Goal: Transaction & Acquisition: Purchase product/service

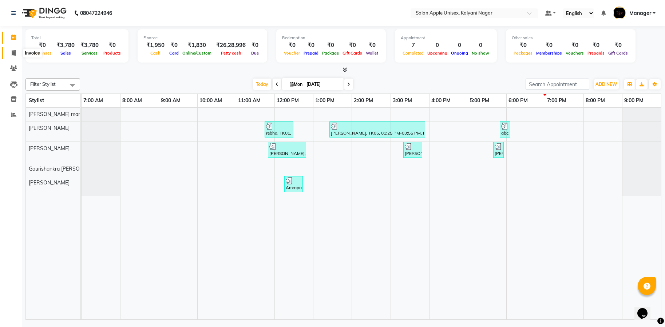
click at [12, 50] on icon at bounding box center [14, 52] width 4 height 5
select select "119"
select select "service"
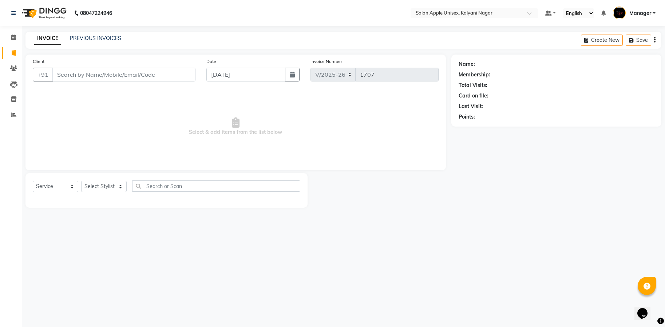
click at [86, 68] on input "Client" at bounding box center [123, 75] width 143 height 14
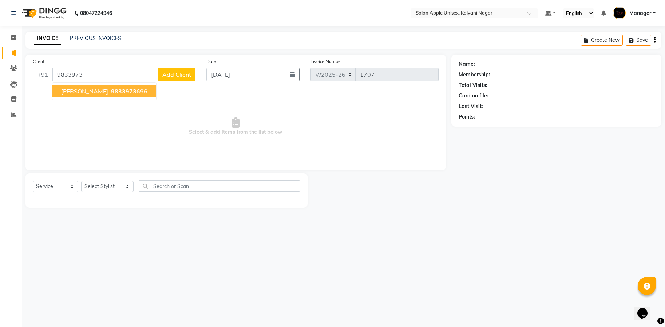
click at [104, 95] on button "[PERSON_NAME] 9833973 696" at bounding box center [104, 92] width 104 height 12
type input "9833973696"
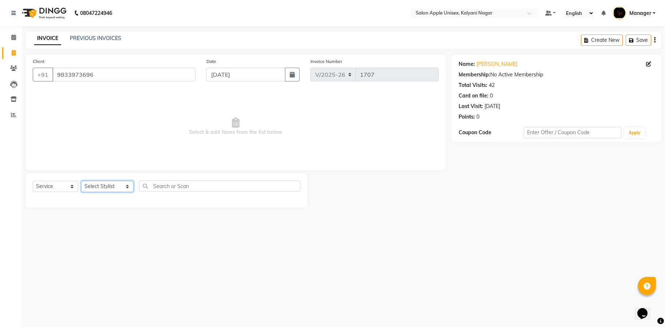
click at [126, 185] on select "Select Stylist Bhavana shinde Gaurishankra Gase Kirti (Owner) Mahesh Nikam Mana…" at bounding box center [107, 186] width 52 height 11
select select "89830"
click at [81, 181] on select "Select Stylist Bhavana shinde Gaurishankra Gase Kirti (Owner) Mahesh Nikam Mana…" at bounding box center [107, 186] width 52 height 11
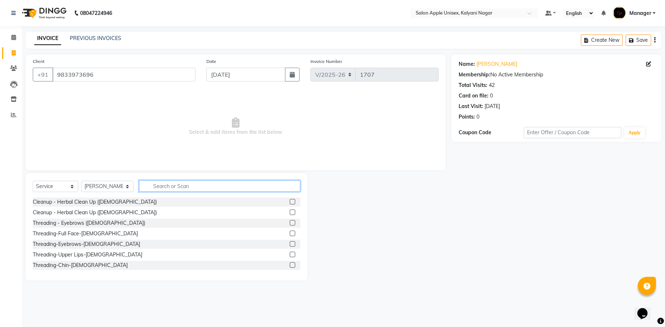
click at [220, 191] on input "text" at bounding box center [219, 186] width 161 height 11
type input "biotop spa"
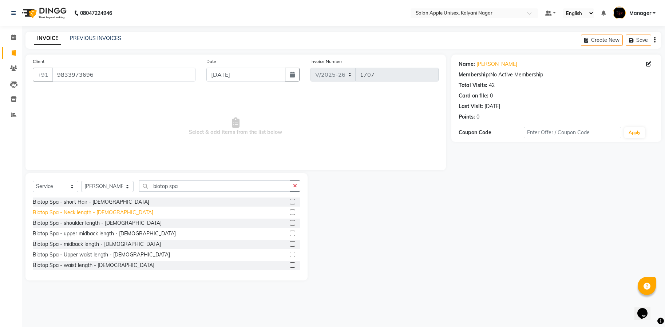
click at [60, 211] on div "Biotop Spa - Neck length - Female" at bounding box center [93, 213] width 121 height 8
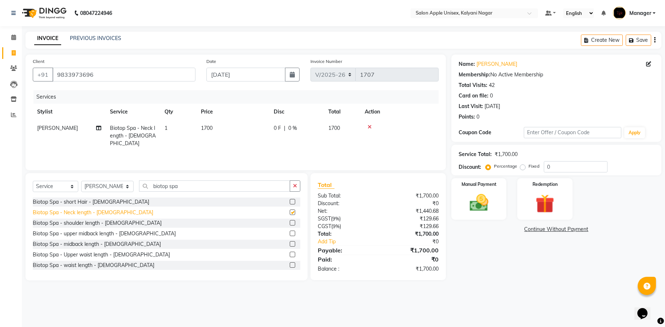
checkbox input "false"
click at [69, 226] on div "Biotop Spa - shoulder length - Female" at bounding box center [97, 224] width 129 height 8
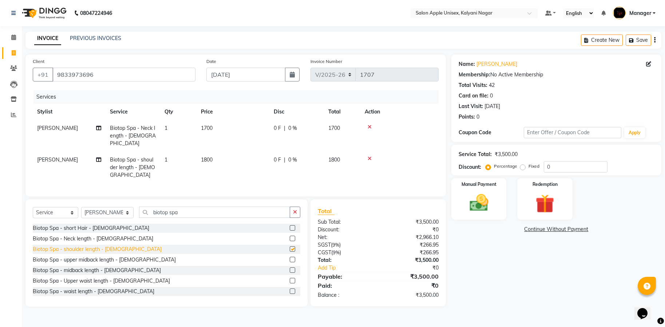
checkbox input "false"
click at [87, 256] on div "Biotop Spa - upper midback length - [DEMOGRAPHIC_DATA]" at bounding box center [104, 260] width 143 height 8
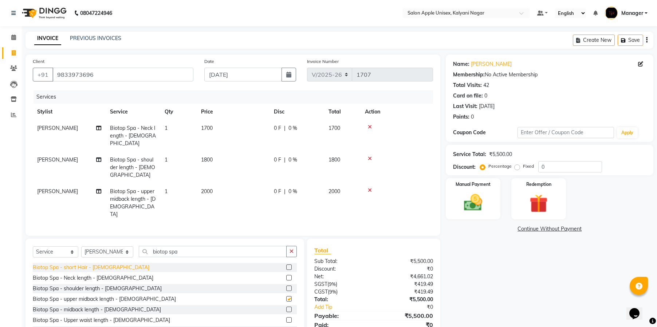
checkbox input "false"
click at [371, 156] on icon at bounding box center [370, 158] width 4 height 5
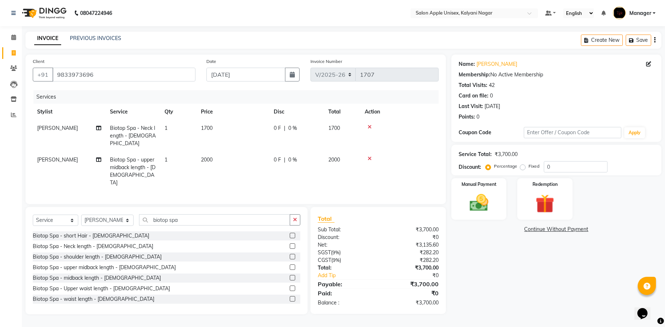
click at [369, 127] on icon at bounding box center [370, 127] width 4 height 5
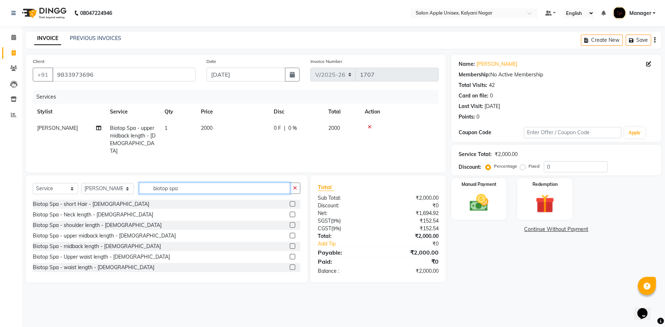
click at [204, 190] on input "biotop spa" at bounding box center [214, 188] width 151 height 11
type input "b"
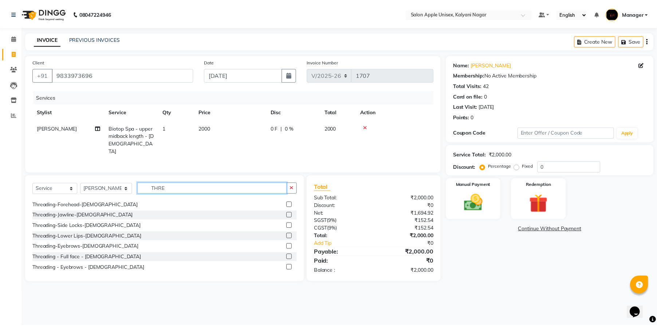
scroll to position [109, 0]
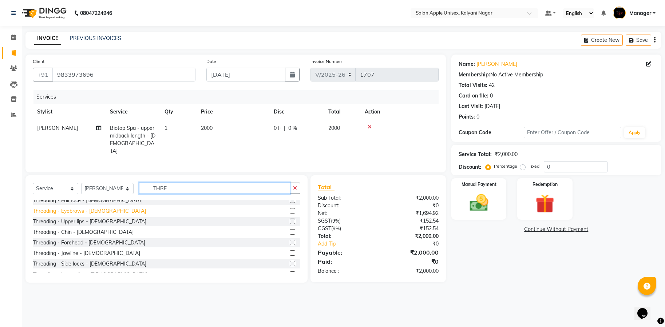
type input "THRE"
click at [86, 215] on div "Threading - Eyebrows - [DEMOGRAPHIC_DATA]" at bounding box center [89, 212] width 113 height 8
checkbox input "false"
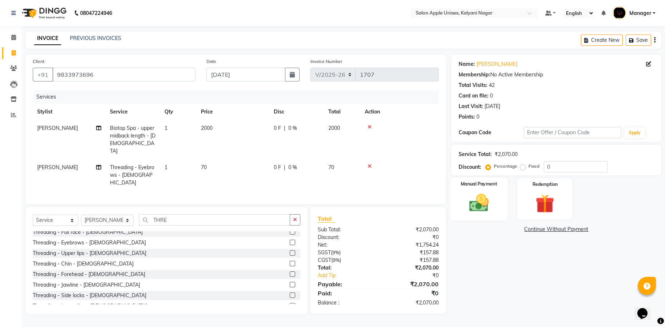
click at [468, 200] on img at bounding box center [479, 203] width 32 height 23
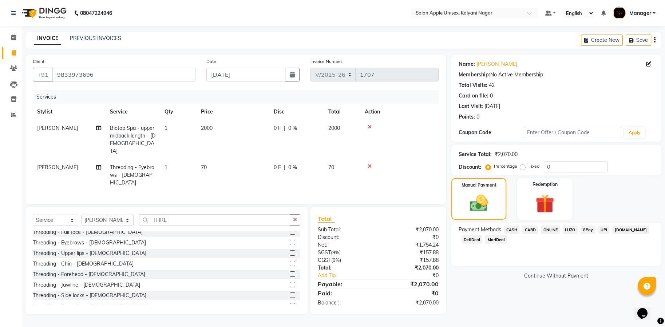
click at [547, 230] on span "ONLINE" at bounding box center [550, 230] width 19 height 8
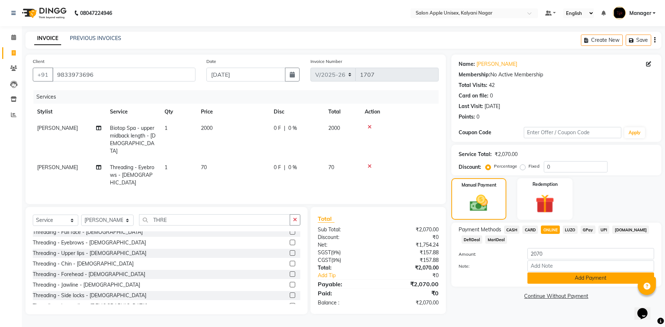
click at [592, 278] on button "Add Payment" at bounding box center [591, 278] width 127 height 11
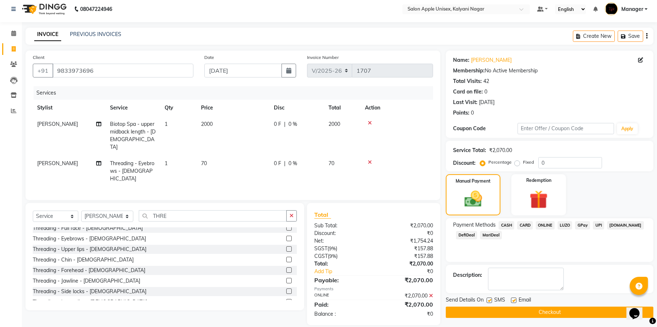
scroll to position [6, 0]
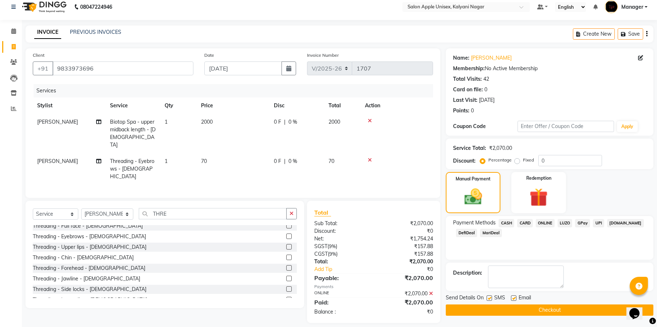
click at [488, 298] on label at bounding box center [489, 298] width 5 height 5
click at [488, 298] on input "checkbox" at bounding box center [489, 298] width 5 height 5
checkbox input "false"
click at [511, 298] on label at bounding box center [513, 298] width 5 height 5
click at [511, 298] on input "checkbox" at bounding box center [513, 298] width 5 height 5
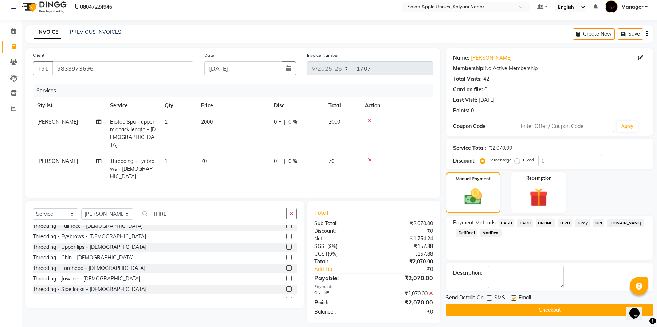
checkbox input "false"
click at [539, 308] on button "Checkout" at bounding box center [550, 310] width 208 height 11
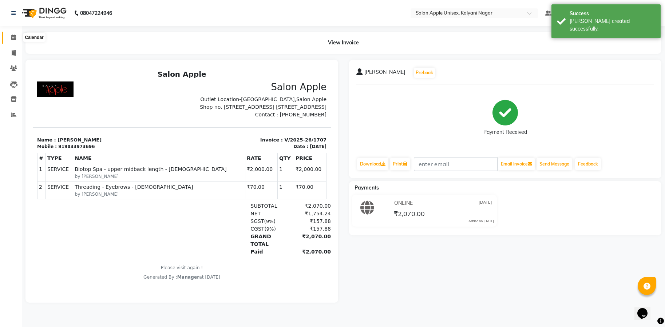
click at [15, 38] on icon at bounding box center [13, 37] width 5 height 5
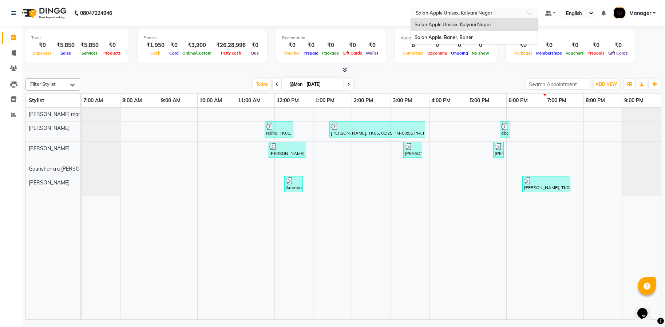
click at [528, 12] on span at bounding box center [532, 15] width 9 height 7
click at [454, 38] on span "Salon Apple, Baner, Baner" at bounding box center [444, 37] width 58 height 6
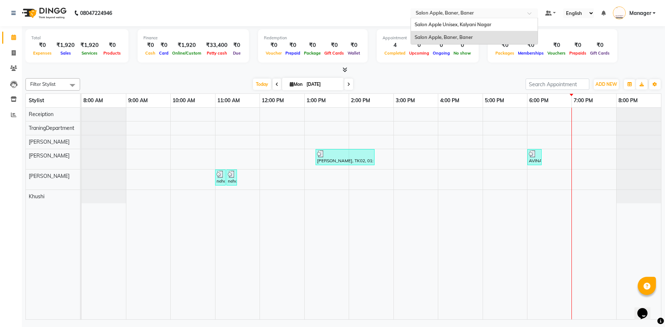
click at [525, 13] on div at bounding box center [474, 13] width 127 height 7
click at [473, 26] on span "Salon Apple Unisex, Kalyani Nagar" at bounding box center [453, 24] width 77 height 6
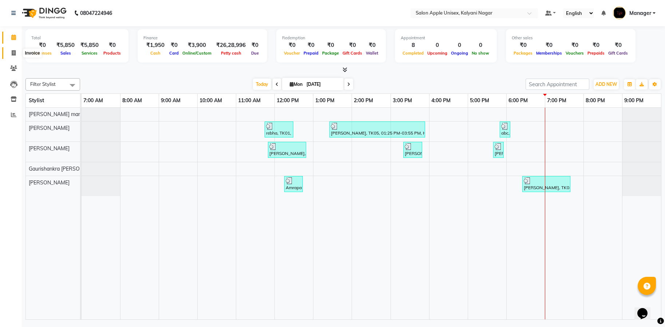
click at [16, 55] on span at bounding box center [13, 53] width 13 height 8
select select "119"
select select "service"
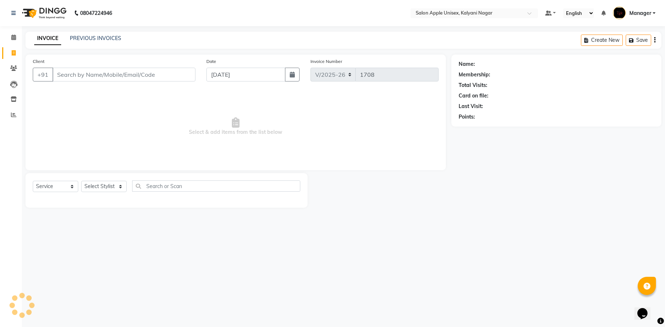
click at [109, 75] on input "Client" at bounding box center [123, 75] width 143 height 14
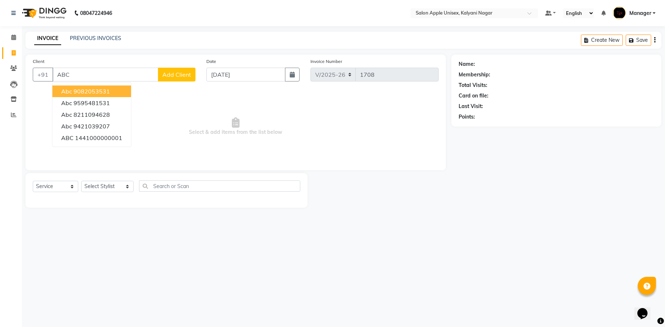
click at [104, 93] on ngb-highlight "9082053531" at bounding box center [92, 91] width 36 height 7
type input "9082053531"
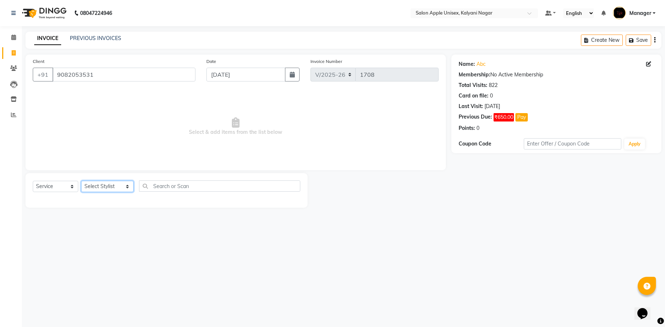
click at [117, 189] on select "Select Stylist [PERSON_NAME] Gaurishankra [PERSON_NAME] (Owner) [PERSON_NAME] M…" at bounding box center [107, 186] width 52 height 11
select select "89815"
click at [81, 181] on select "Select Stylist [PERSON_NAME] Gaurishankra [PERSON_NAME] (Owner) [PERSON_NAME] M…" at bounding box center [107, 186] width 52 height 11
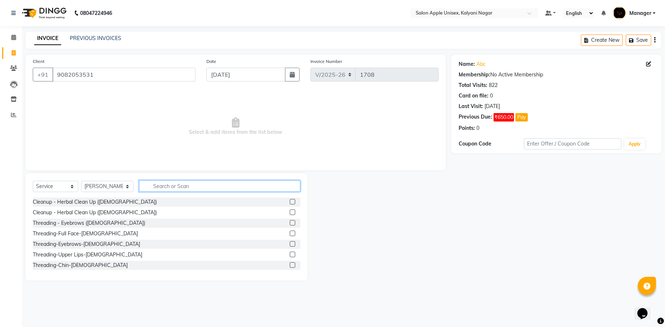
click at [172, 185] on input "text" at bounding box center [219, 186] width 161 height 11
type input "THRE"
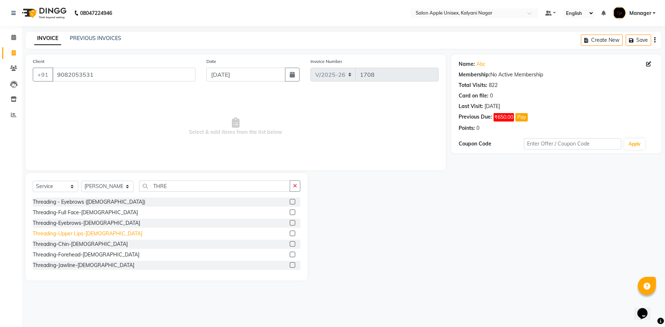
click at [54, 231] on div "Threading-Upper Lips-[DEMOGRAPHIC_DATA]" at bounding box center [88, 234] width 110 height 8
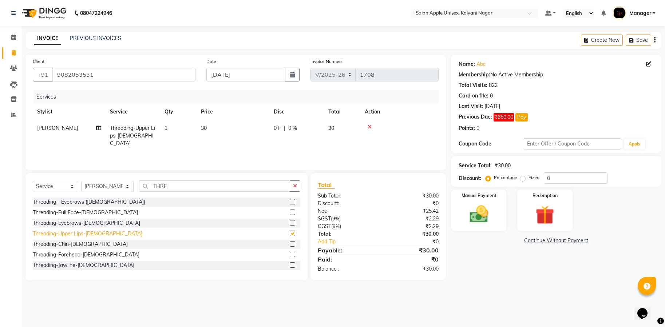
checkbox input "false"
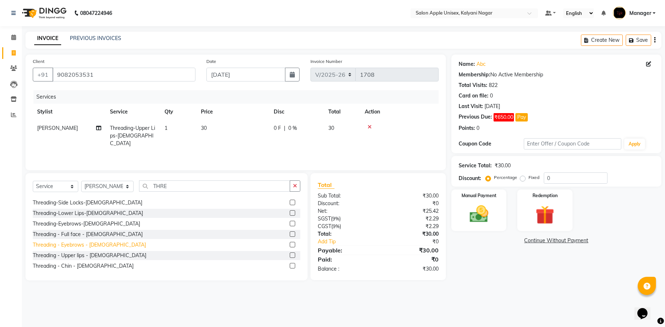
click at [73, 244] on div "Threading - Eyebrows - [DEMOGRAPHIC_DATA]" at bounding box center [89, 245] width 113 height 8
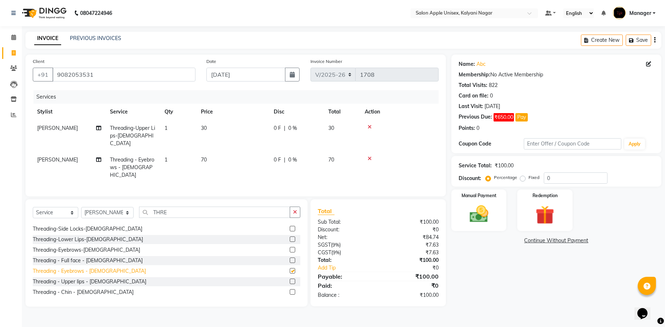
checkbox input "false"
click at [370, 127] on icon at bounding box center [370, 127] width 4 height 5
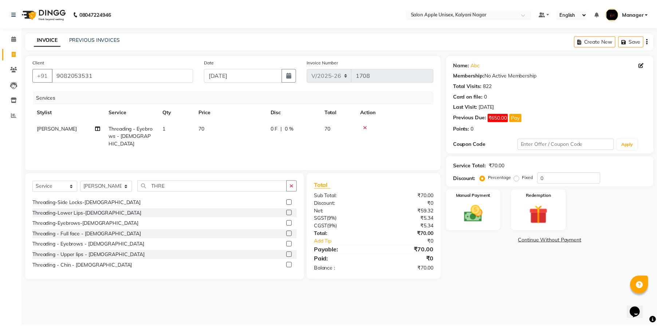
scroll to position [128, 0]
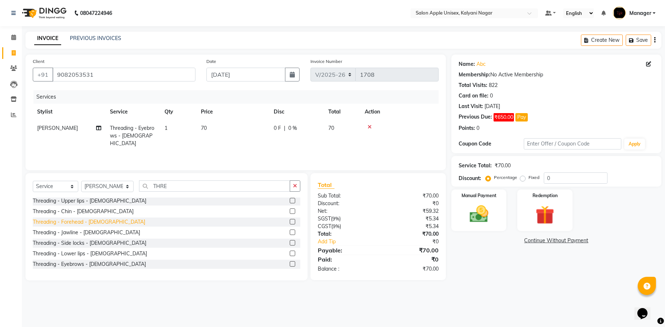
click at [78, 224] on div "Threading - Forehead - [DEMOGRAPHIC_DATA]" at bounding box center [89, 223] width 113 height 8
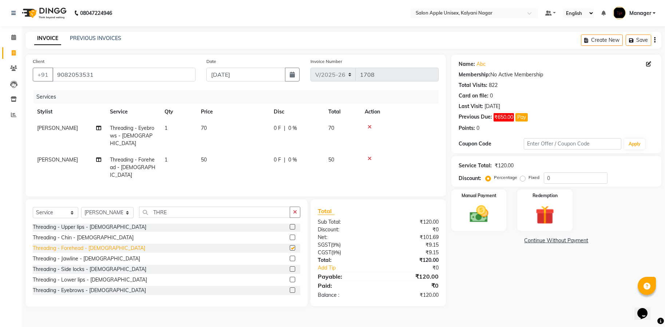
checkbox input "false"
click at [465, 213] on img at bounding box center [479, 214] width 32 height 23
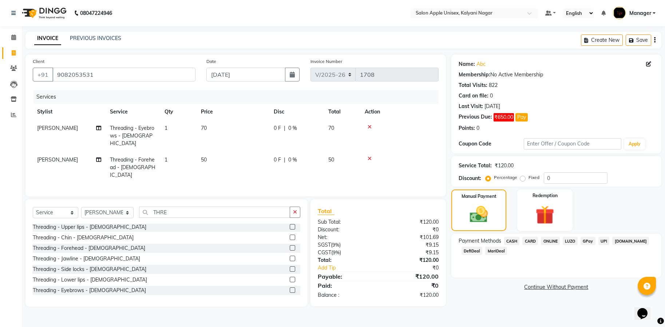
click at [546, 242] on span "ONLINE" at bounding box center [550, 241] width 19 height 8
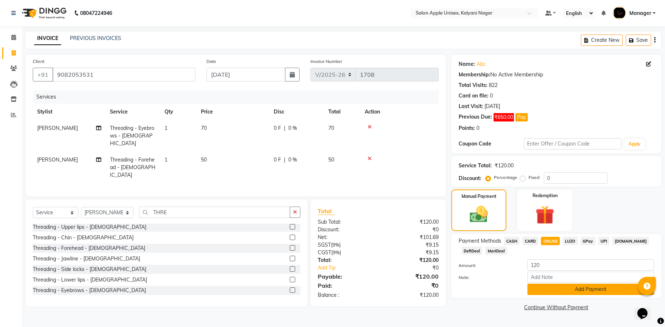
click at [578, 291] on button "Add Payment" at bounding box center [591, 289] width 127 height 11
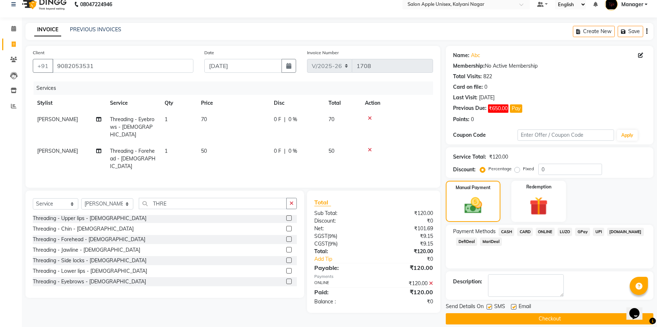
scroll to position [17, 0]
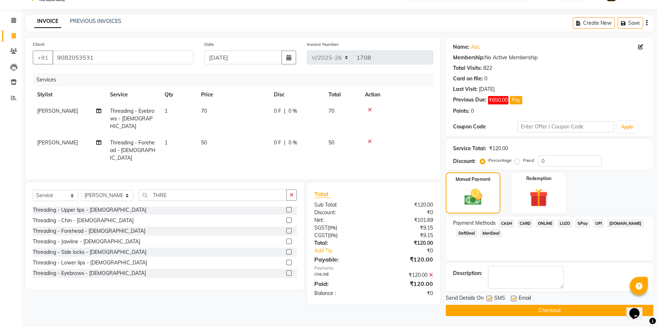
click at [489, 299] on label at bounding box center [489, 298] width 5 height 5
click at [489, 299] on input "checkbox" at bounding box center [489, 299] width 5 height 5
checkbox input "false"
click at [517, 298] on div "Email" at bounding box center [524, 299] width 26 height 9
click at [513, 299] on label at bounding box center [513, 298] width 5 height 5
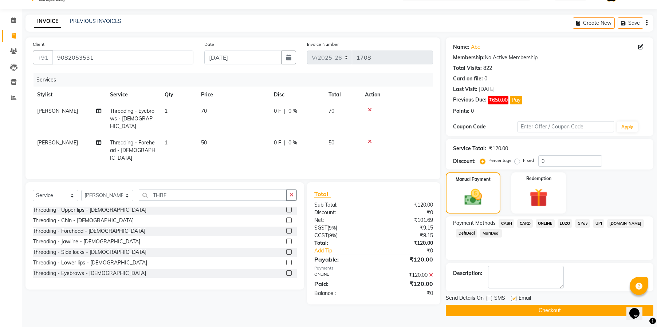
click at [513, 299] on input "checkbox" at bounding box center [513, 299] width 5 height 5
checkbox input "false"
click at [530, 305] on button "Checkout" at bounding box center [550, 310] width 208 height 11
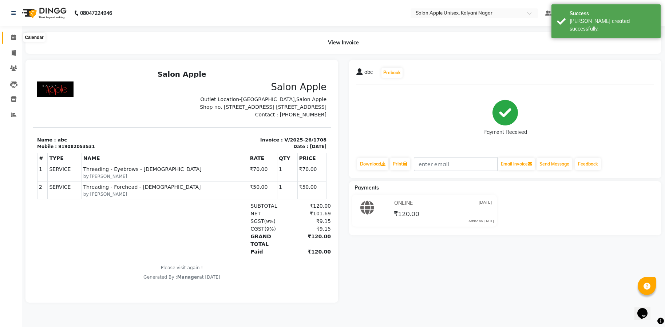
click at [17, 38] on span at bounding box center [13, 38] width 13 height 8
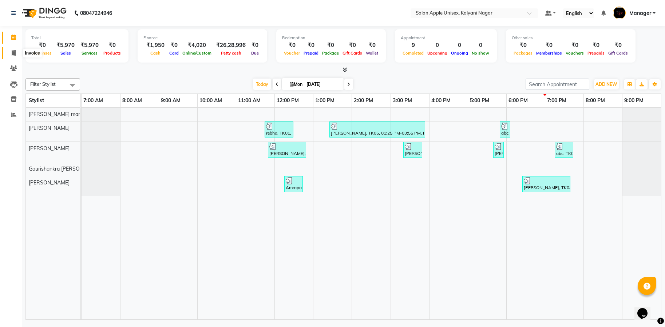
click at [16, 54] on span at bounding box center [13, 53] width 13 height 8
select select "119"
select select "service"
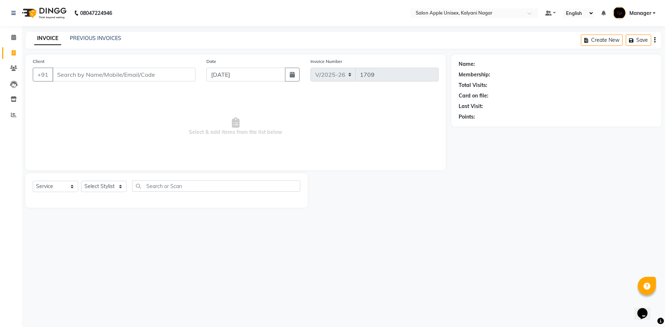
click at [76, 77] on input "Client" at bounding box center [123, 75] width 143 height 14
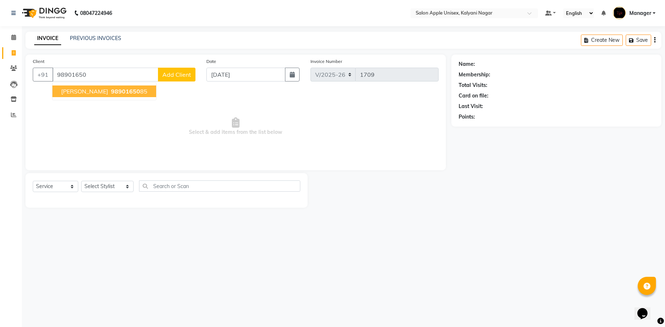
click at [91, 94] on span "nidhi bindal" at bounding box center [84, 91] width 47 height 7
type input "9890165085"
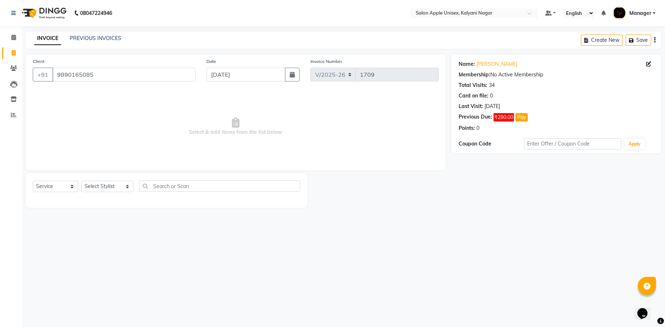
click at [120, 192] on div "Select Service Product Membership Package Voucher Prepaid Gift Card Select Styl…" at bounding box center [167, 189] width 268 height 17
click at [126, 186] on select "Select Stylist [PERSON_NAME] Gaurishankra [PERSON_NAME] (Owner) [PERSON_NAME] M…" at bounding box center [107, 186] width 52 height 11
select select "67553"
click at [81, 181] on select "Select Stylist Bhavana shinde Gaurishankra Gase Kirti (Owner) Mahesh Nikam Mana…" at bounding box center [107, 186] width 52 height 11
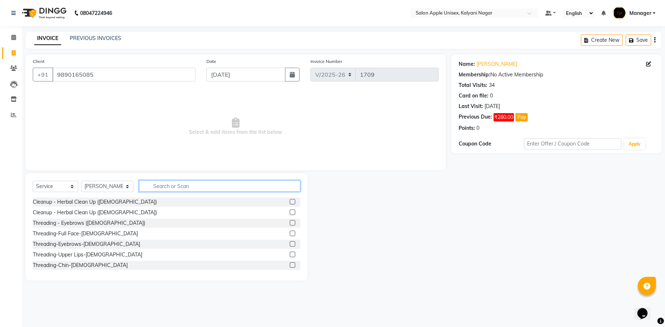
click at [163, 191] on input "text" at bounding box center [219, 186] width 161 height 11
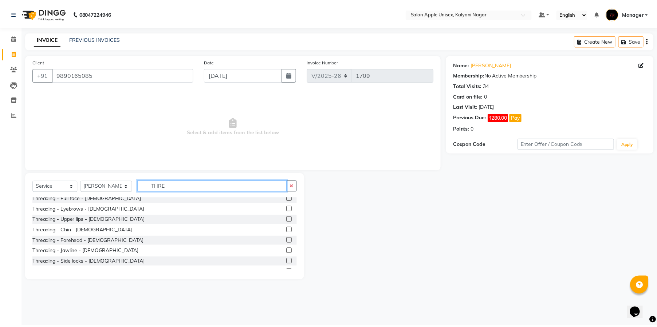
scroll to position [109, 0]
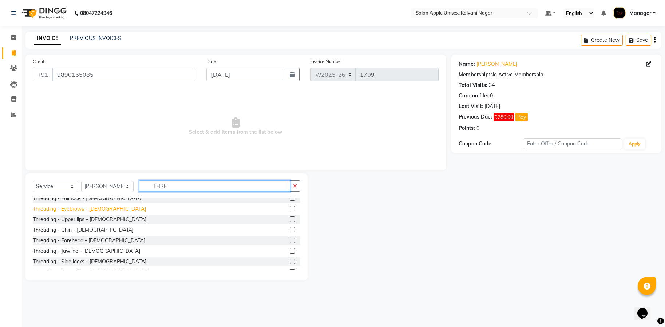
type input "THRE"
click at [74, 211] on div "Threading - Eyebrows - [DEMOGRAPHIC_DATA]" at bounding box center [89, 209] width 113 height 8
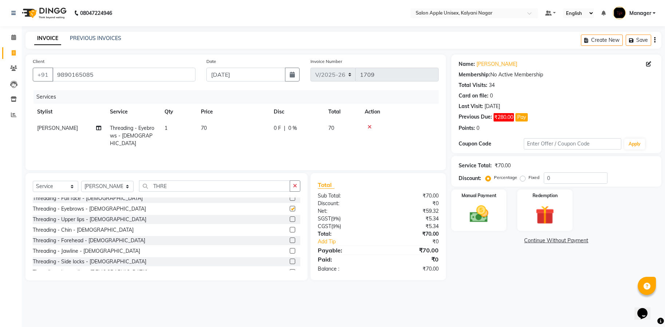
checkbox input "false"
click at [86, 219] on div "Threading - Upper lips - [DEMOGRAPHIC_DATA]" at bounding box center [90, 220] width 114 height 8
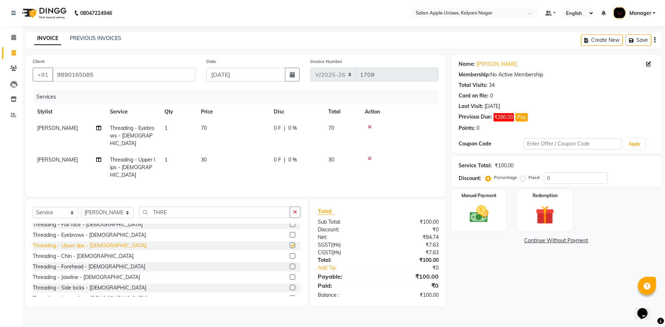
checkbox input "false"
click at [483, 220] on img at bounding box center [479, 214] width 32 height 23
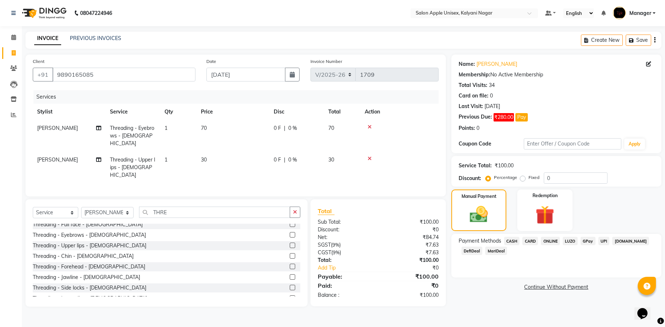
click at [547, 239] on span "ONLINE" at bounding box center [550, 241] width 19 height 8
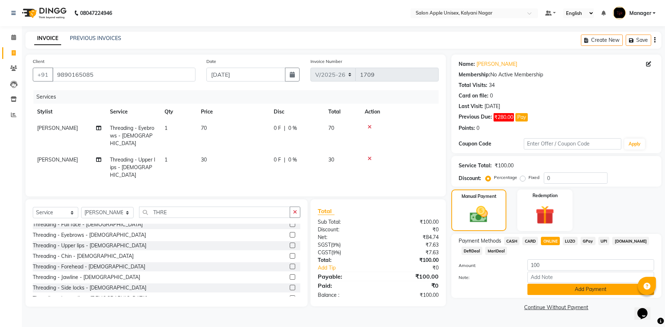
click at [580, 285] on button "Add Payment" at bounding box center [591, 289] width 127 height 11
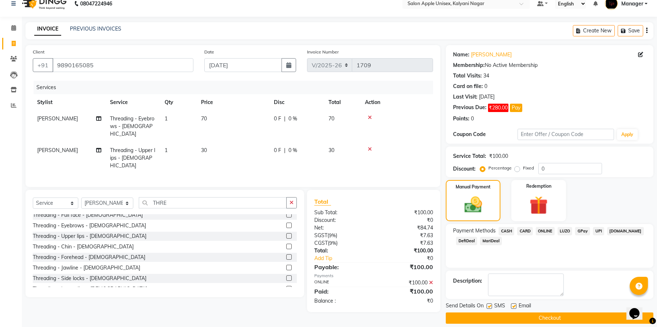
scroll to position [17, 0]
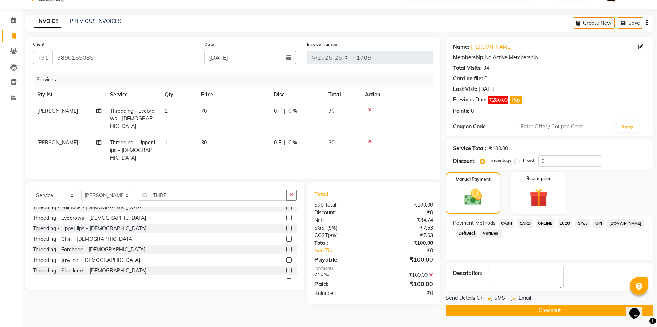
click at [575, 312] on button "Checkout" at bounding box center [550, 310] width 208 height 11
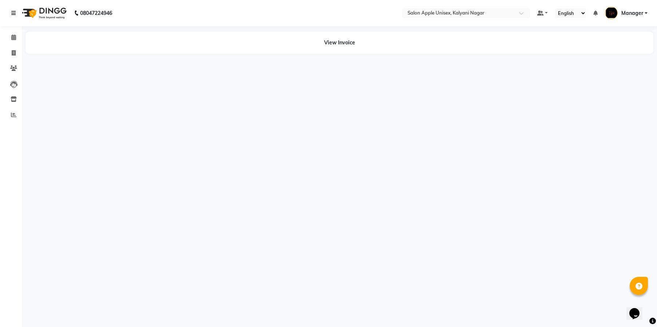
click at [13, 23] on link at bounding box center [14, 13] width 7 height 20
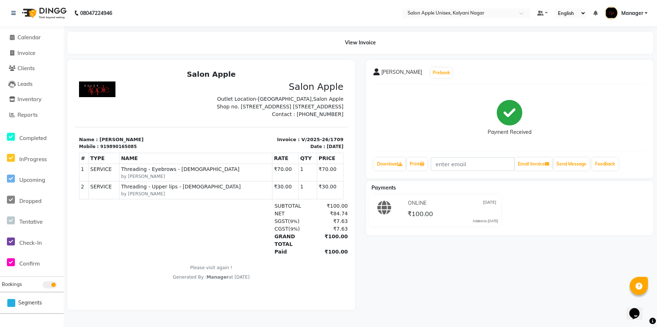
click at [163, 87] on div at bounding box center [143, 100] width 137 height 37
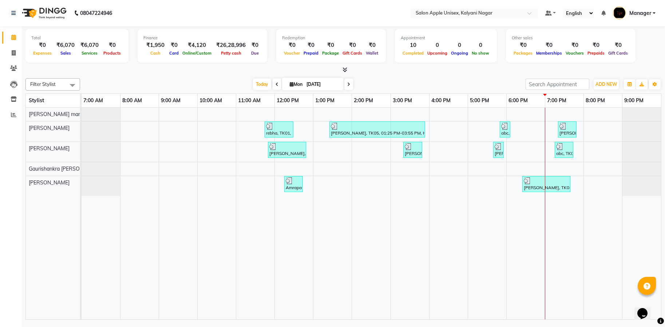
click at [345, 73] on span at bounding box center [344, 70] width 8 height 8
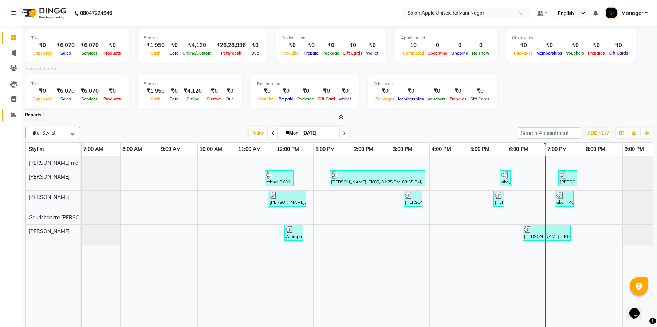
click at [12, 116] on icon at bounding box center [13, 114] width 5 height 5
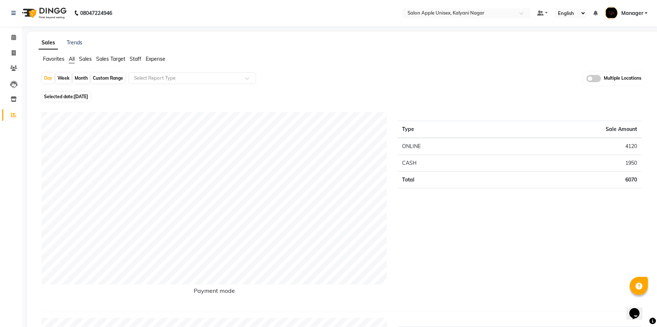
click at [83, 75] on div "Month" at bounding box center [81, 78] width 17 height 10
select select "9"
select select "2025"
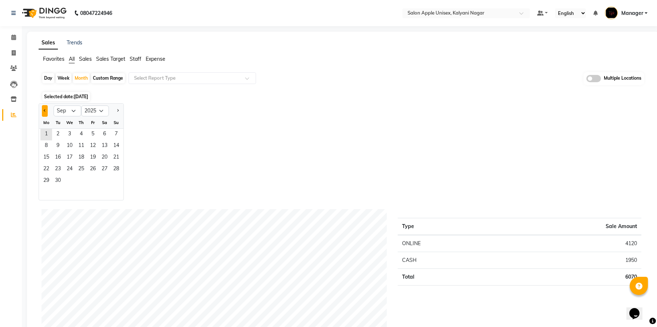
click at [44, 110] on span "Previous month" at bounding box center [45, 110] width 3 height 3
select select "8"
click at [97, 131] on span "1" at bounding box center [93, 135] width 12 height 12
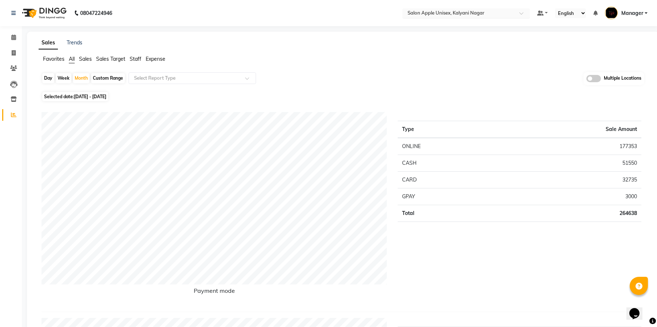
click at [523, 12] on span at bounding box center [523, 15] width 9 height 7
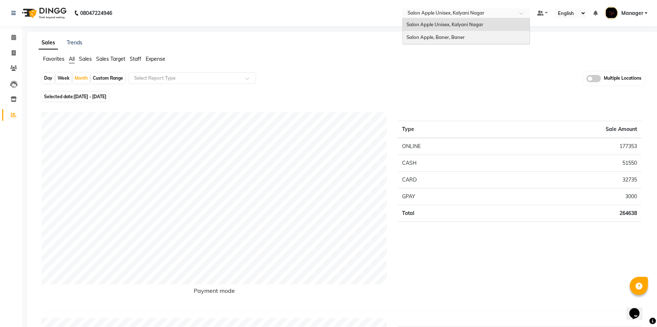
click at [453, 39] on span "Salon Apple, Baner, Baner" at bounding box center [435, 37] width 58 height 6
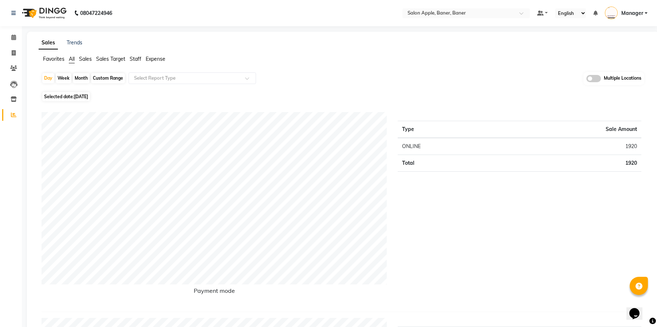
click at [83, 76] on div "Month" at bounding box center [81, 78] width 17 height 10
select select "9"
select select "2025"
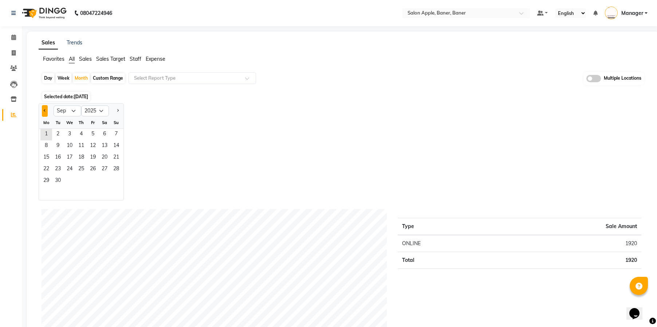
click at [46, 109] on span "Previous month" at bounding box center [45, 110] width 3 height 3
select select "8"
click at [95, 131] on span "1" at bounding box center [93, 135] width 12 height 12
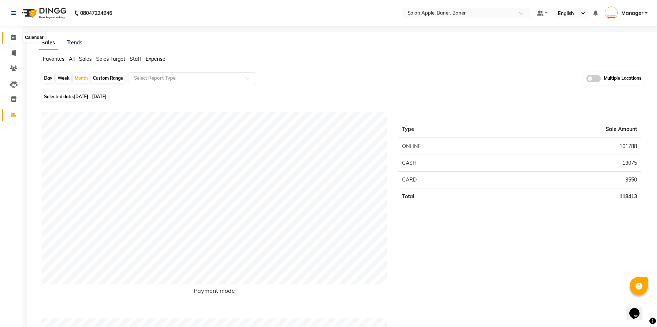
click at [15, 37] on icon at bounding box center [13, 37] width 5 height 5
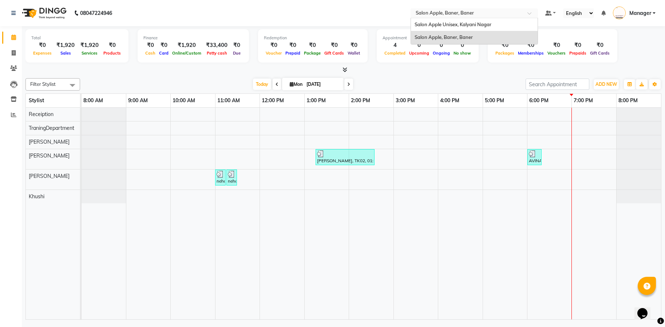
click at [527, 11] on div at bounding box center [474, 13] width 127 height 7
click at [466, 25] on span "Salon Apple Unisex, Kalyani Nagar" at bounding box center [453, 24] width 77 height 6
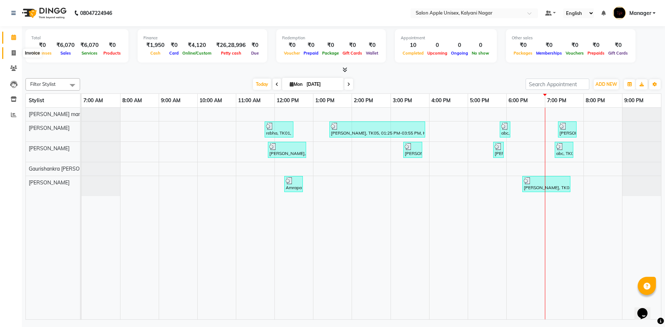
click at [12, 55] on icon at bounding box center [14, 52] width 4 height 5
select select "119"
select select "service"
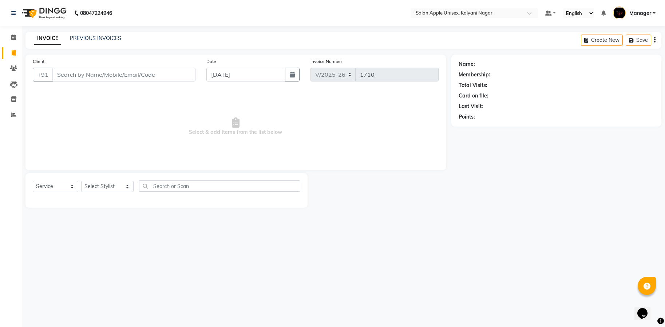
click at [77, 76] on input "Client" at bounding box center [123, 75] width 143 height 14
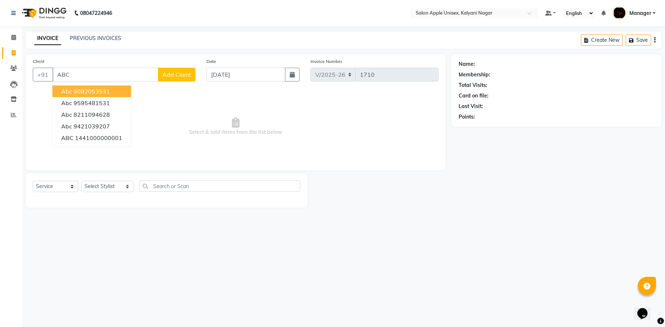
click at [87, 95] on button "abc 9082053531" at bounding box center [91, 92] width 79 height 12
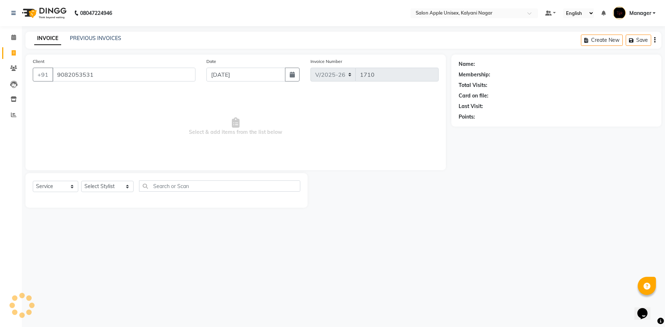
type input "9082053531"
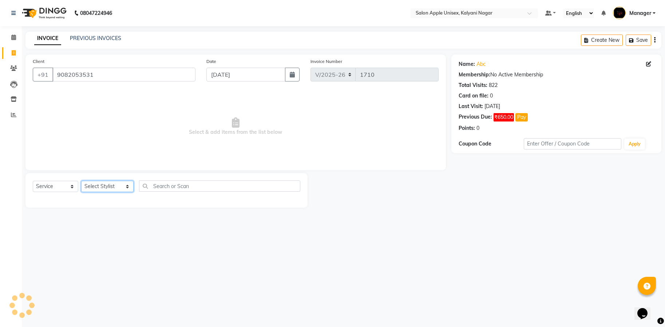
click at [118, 186] on select "Select Stylist [PERSON_NAME] Gaurishankra [PERSON_NAME] (Owner) [PERSON_NAME] M…" at bounding box center [107, 186] width 52 height 11
select select "67553"
click at [81, 181] on select "Select Stylist [PERSON_NAME] Gaurishankra [PERSON_NAME] (Owner) [PERSON_NAME] M…" at bounding box center [107, 186] width 52 height 11
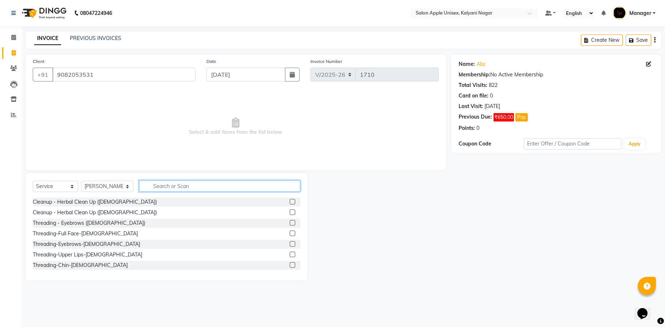
click at [165, 187] on input "text" at bounding box center [219, 186] width 161 height 11
type input "T"
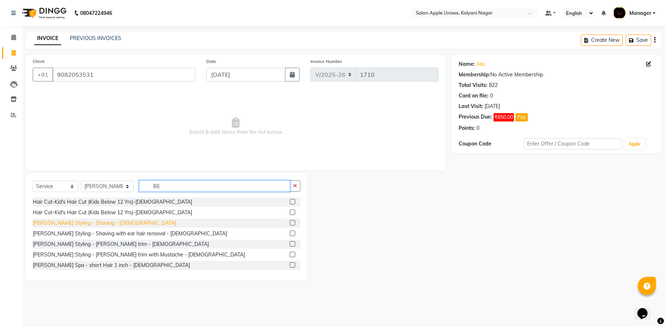
type input "BE"
click at [88, 224] on div "[PERSON_NAME] Styling - Shaving - [DEMOGRAPHIC_DATA]" at bounding box center [104, 224] width 143 height 8
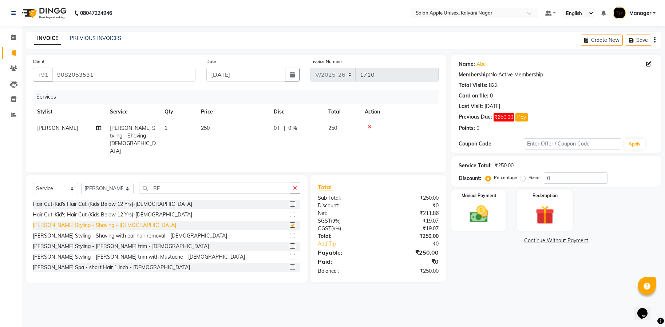
checkbox input "false"
click at [173, 189] on input "BE" at bounding box center [214, 188] width 151 height 11
type input "B"
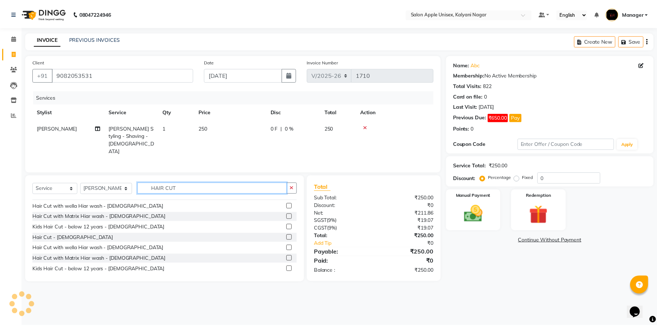
scroll to position [155, 0]
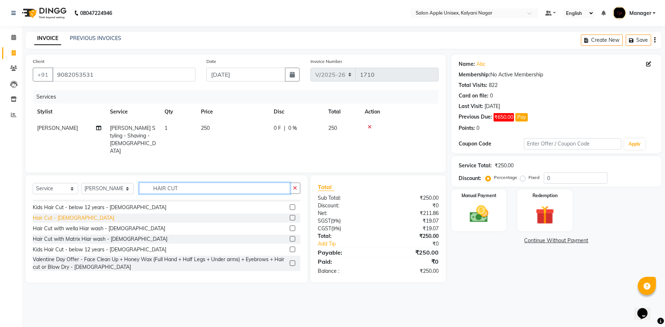
type input "HAIR CUT"
click at [44, 217] on div "Hair Cut - [DEMOGRAPHIC_DATA]" at bounding box center [74, 219] width 82 height 8
checkbox input "false"
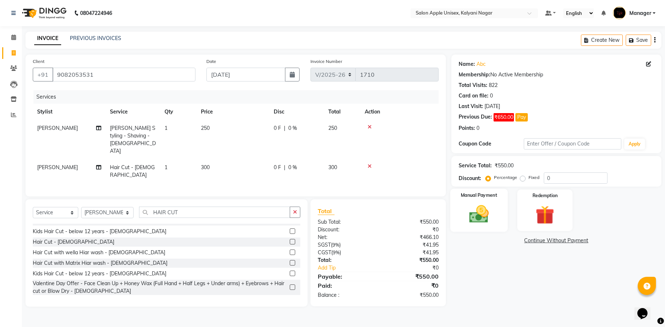
click at [488, 218] on img at bounding box center [479, 214] width 32 height 23
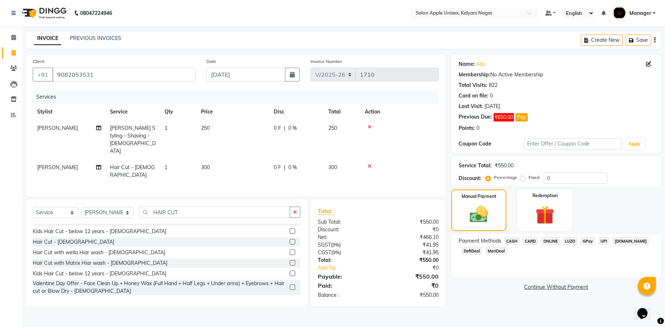
click at [555, 243] on span "ONLINE" at bounding box center [550, 241] width 19 height 8
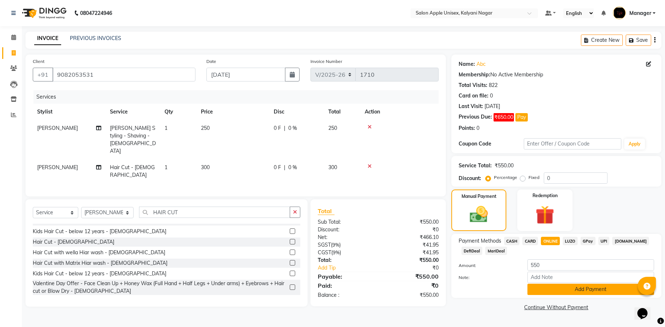
click at [581, 286] on button "Add Payment" at bounding box center [591, 289] width 127 height 11
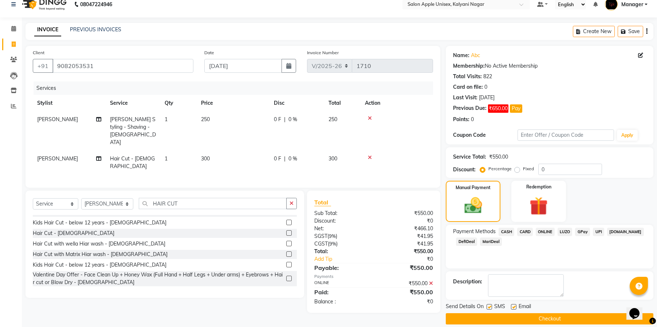
scroll to position [17, 0]
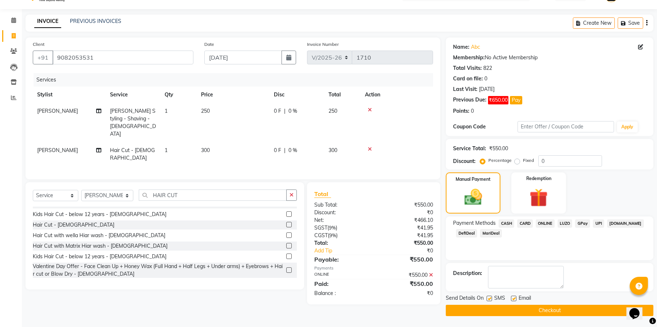
click at [489, 297] on label at bounding box center [489, 298] width 5 height 5
click at [489, 297] on input "checkbox" at bounding box center [489, 299] width 5 height 5
checkbox input "false"
click at [514, 300] on label at bounding box center [513, 298] width 5 height 5
click at [514, 300] on input "checkbox" at bounding box center [513, 299] width 5 height 5
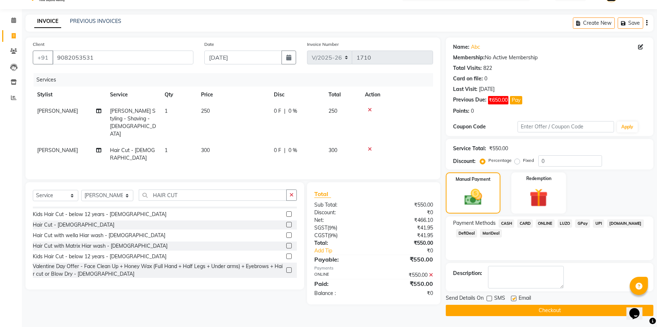
checkbox input "false"
drag, startPoint x: 544, startPoint y: 312, endPoint x: 545, endPoint y: 301, distance: 10.6
click at [544, 311] on button "Checkout" at bounding box center [550, 310] width 208 height 11
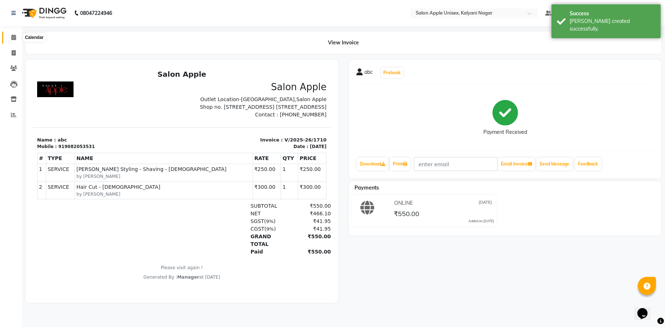
click at [13, 39] on icon at bounding box center [13, 37] width 5 height 5
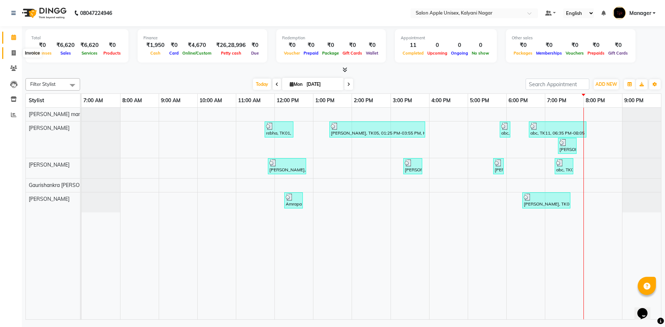
click at [12, 52] on icon at bounding box center [14, 52] width 4 height 5
select select "service"
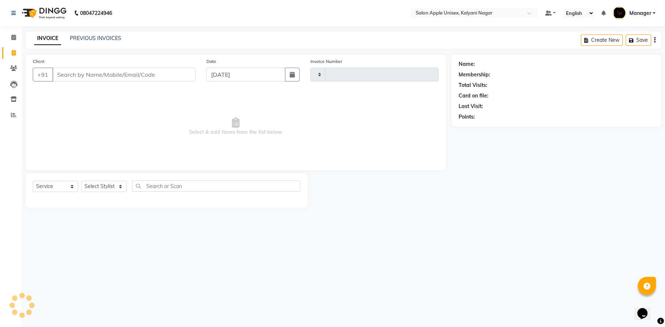
type input "1711"
select select "119"
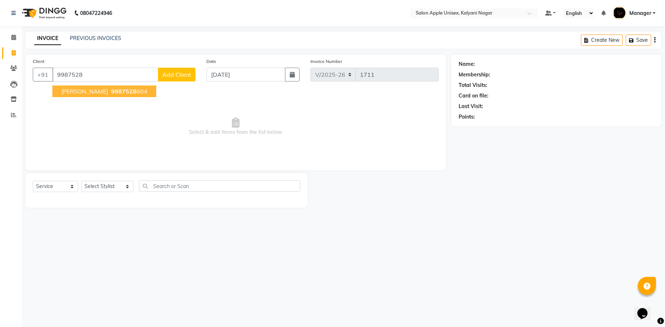
click at [111, 94] on span "9987528" at bounding box center [123, 91] width 25 height 7
type input "9987528604"
select select "1: Object"
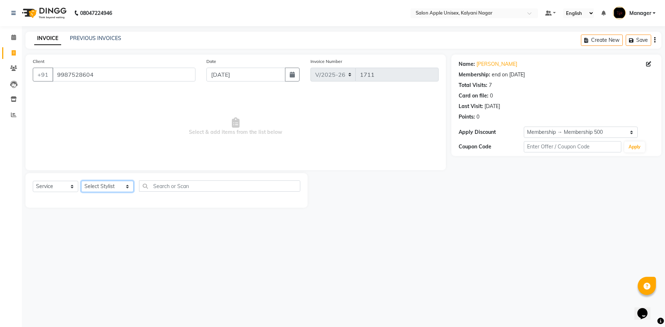
click at [120, 187] on select "Select Stylist [PERSON_NAME] Gaurishankra [PERSON_NAME] (Owner) [PERSON_NAME] M…" at bounding box center [107, 186] width 52 height 11
select select "89816"
click at [81, 181] on select "Select Stylist [PERSON_NAME] Gaurishankra [PERSON_NAME] (Owner) [PERSON_NAME] M…" at bounding box center [107, 186] width 52 height 11
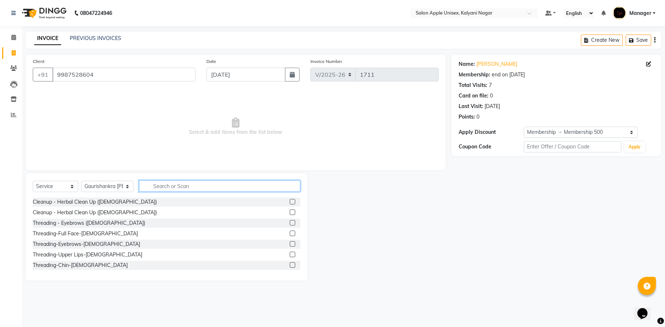
click at [178, 190] on input "text" at bounding box center [219, 186] width 161 height 11
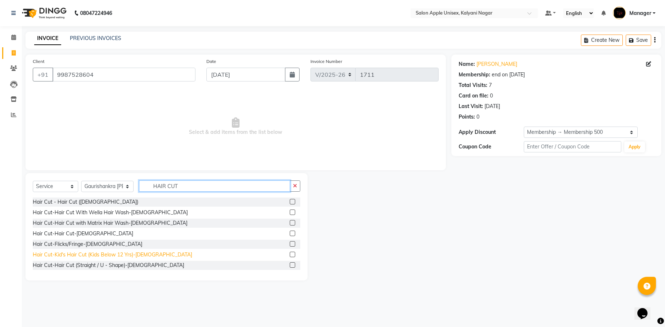
type input "HAIR CUT"
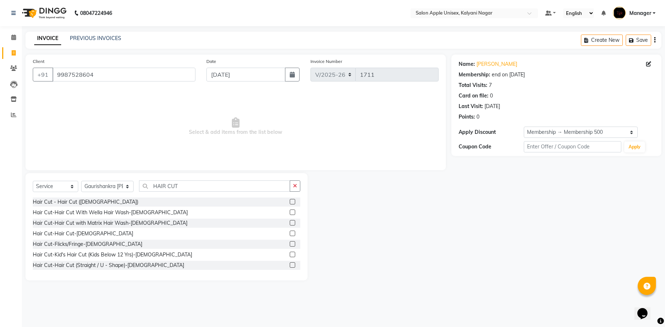
click at [115, 252] on div "Hair Cut-Kid's Hair Cut (Kids Below 12 Yrs)-[DEMOGRAPHIC_DATA]" at bounding box center [113, 255] width 160 height 8
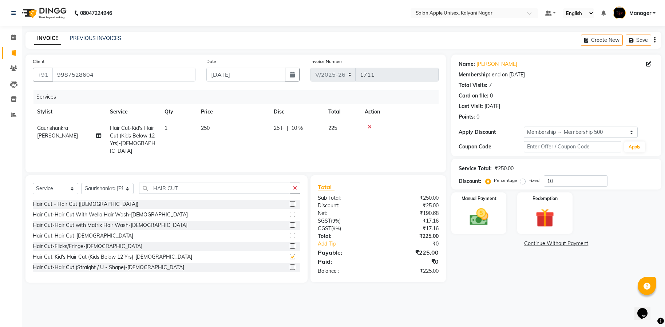
checkbox input "false"
click at [507, 215] on div "Manual Payment" at bounding box center [480, 213] width 58 height 43
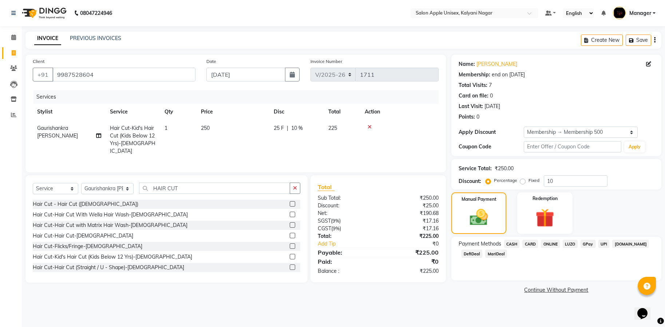
click at [549, 245] on span "ONLINE" at bounding box center [550, 244] width 19 height 8
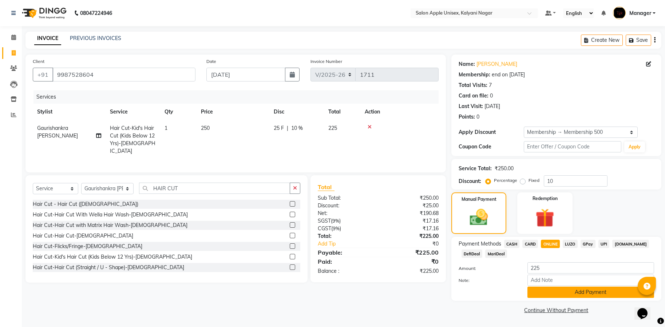
click at [598, 295] on button "Add Payment" at bounding box center [591, 292] width 127 height 11
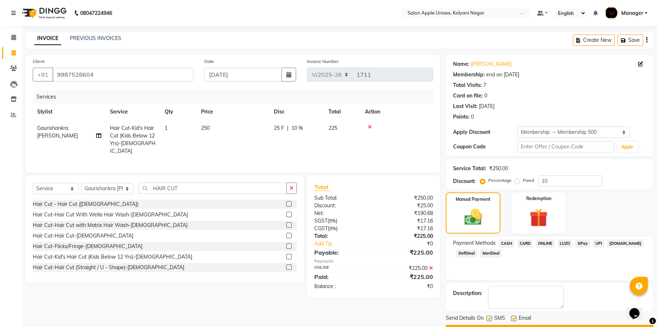
scroll to position [20, 0]
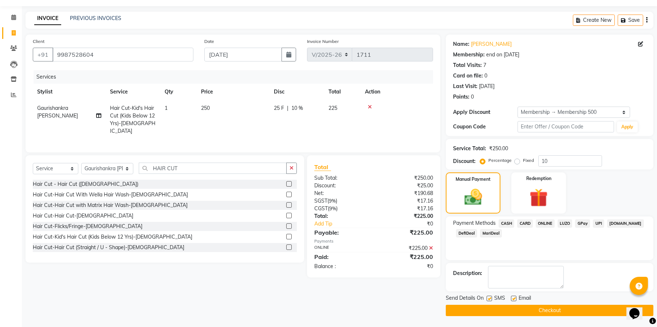
click at [556, 310] on button "Checkout" at bounding box center [550, 310] width 208 height 11
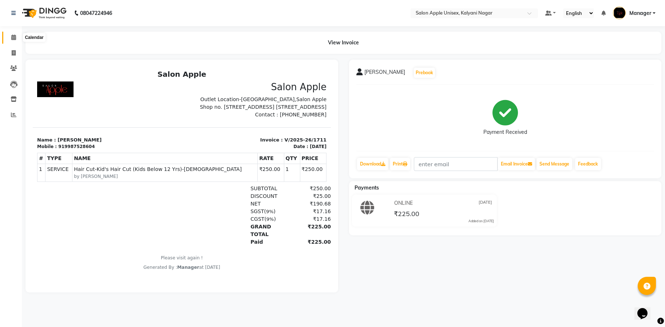
click at [15, 36] on icon at bounding box center [13, 37] width 5 height 5
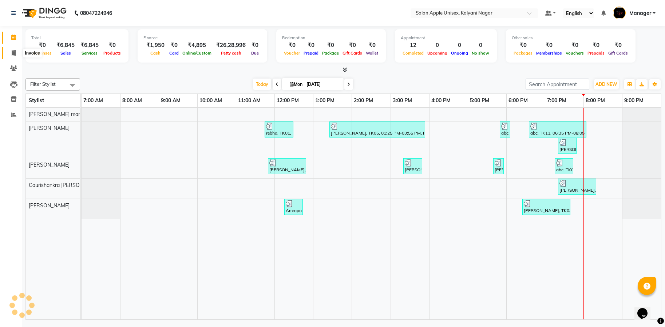
click at [14, 52] on icon at bounding box center [14, 52] width 4 height 5
select select "119"
select select "service"
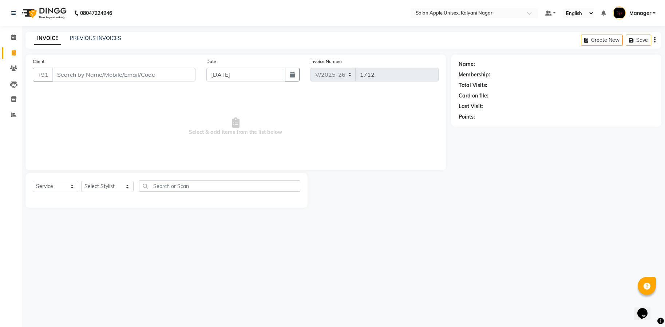
click at [142, 68] on input "Client" at bounding box center [123, 75] width 143 height 14
click at [139, 79] on input "Client" at bounding box center [123, 75] width 143 height 14
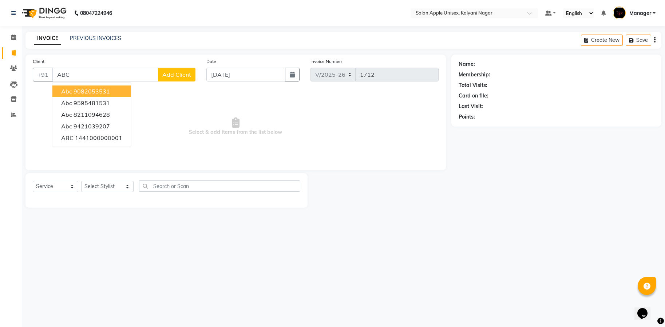
click at [101, 90] on ngb-highlight "9082053531" at bounding box center [92, 91] width 36 height 7
type input "9082053531"
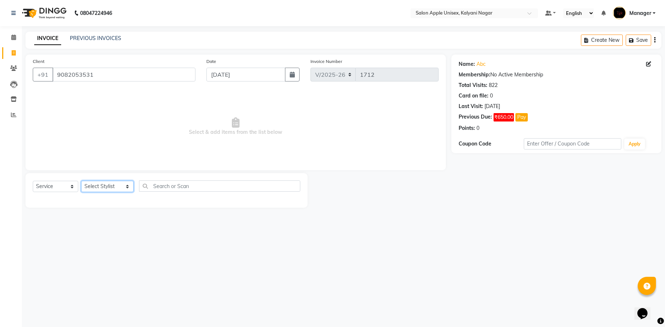
click at [121, 184] on select "Select Stylist [PERSON_NAME] Gaurishankra [PERSON_NAME] (Owner) [PERSON_NAME] M…" at bounding box center [107, 186] width 52 height 11
select select "89815"
click at [81, 181] on select "Select Stylist [PERSON_NAME] Gaurishankra [PERSON_NAME] (Owner) [PERSON_NAME] M…" at bounding box center [107, 186] width 52 height 11
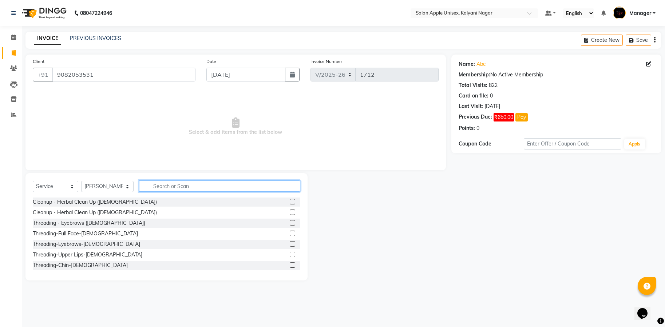
drag, startPoint x: 199, startPoint y: 186, endPoint x: 201, endPoint y: 169, distance: 17.2
click at [200, 185] on input "text" at bounding box center [219, 186] width 161 height 11
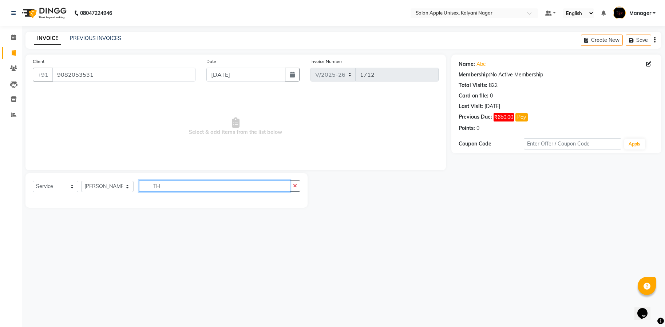
type input "T"
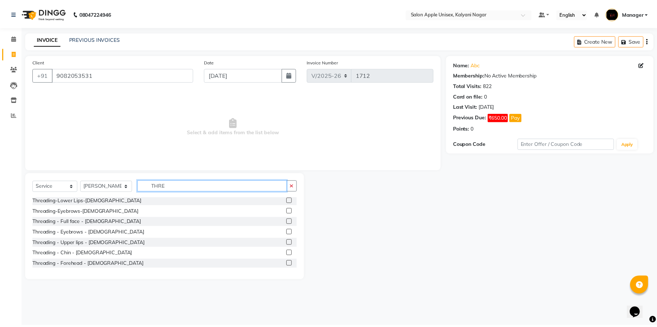
scroll to position [109, 0]
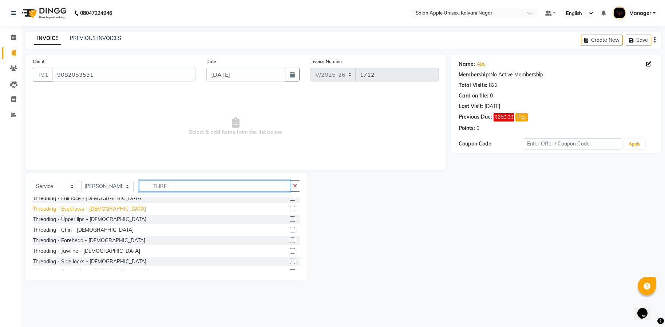
type input "THRE"
click at [86, 207] on div "Threading - Eyebrows - [DEMOGRAPHIC_DATA]" at bounding box center [89, 209] width 113 height 8
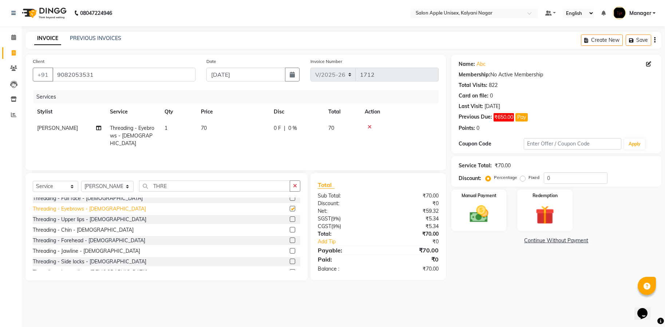
checkbox input "false"
click at [78, 218] on div "Threading - Upper lips - [DEMOGRAPHIC_DATA]" at bounding box center [90, 220] width 114 height 8
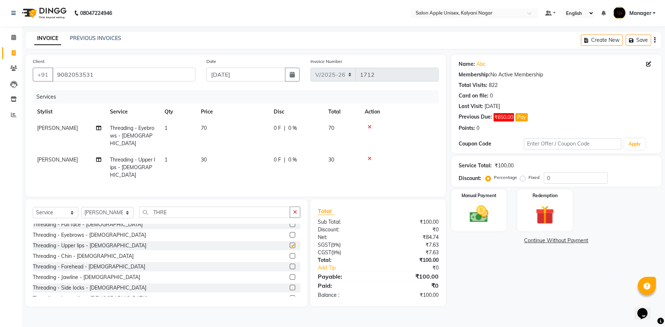
checkbox input "false"
click at [487, 219] on img at bounding box center [479, 214] width 32 height 23
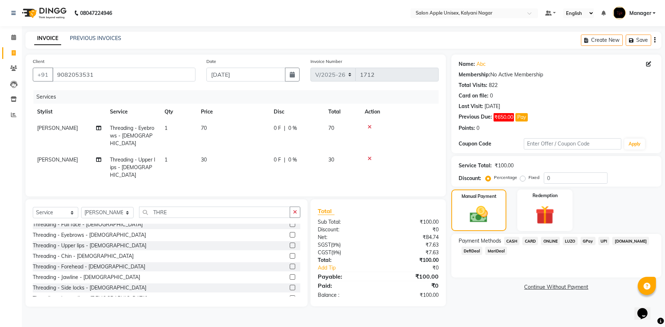
click at [550, 242] on span "ONLINE" at bounding box center [550, 241] width 19 height 8
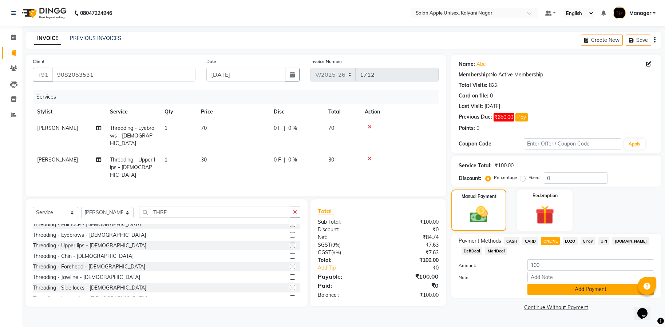
click at [578, 290] on button "Add Payment" at bounding box center [591, 289] width 127 height 11
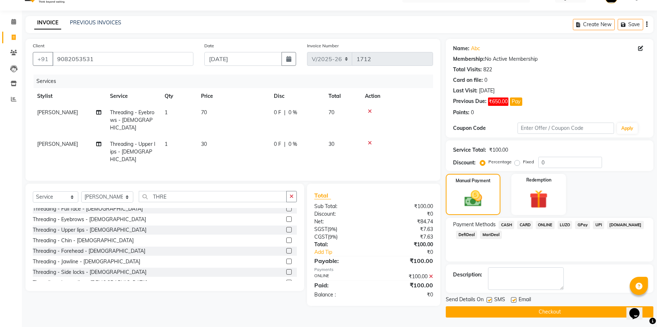
scroll to position [17, 0]
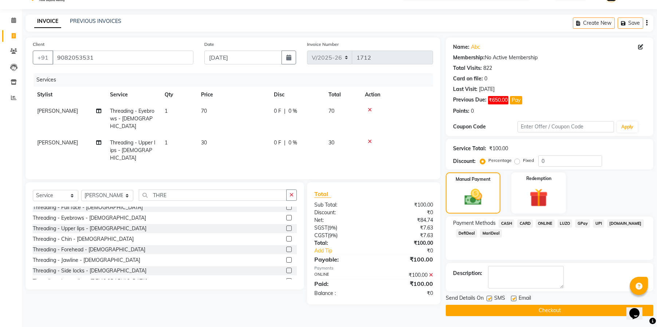
click at [489, 297] on label at bounding box center [489, 298] width 5 height 5
click at [489, 297] on input "checkbox" at bounding box center [489, 299] width 5 height 5
checkbox input "false"
click at [514, 296] on label at bounding box center [513, 298] width 5 height 5
click at [514, 297] on input "checkbox" at bounding box center [513, 299] width 5 height 5
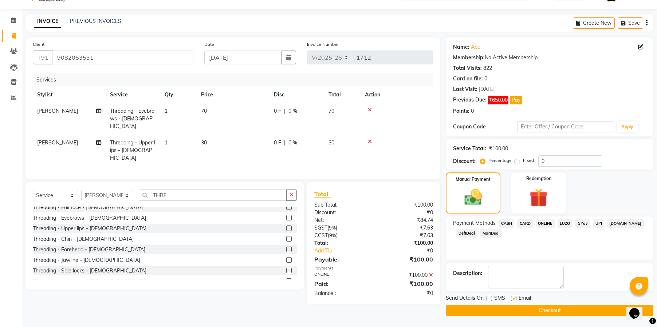
checkbox input "false"
click at [540, 309] on button "Checkout" at bounding box center [550, 310] width 208 height 11
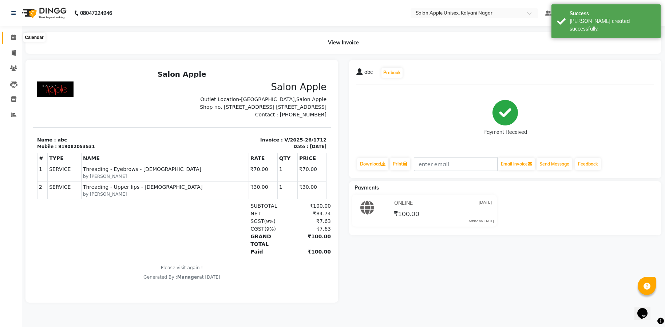
click at [19, 39] on span at bounding box center [13, 38] width 13 height 8
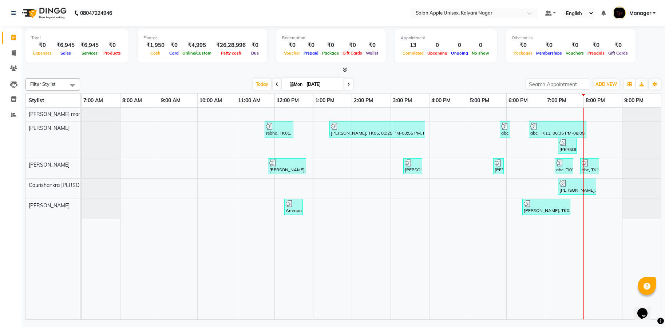
drag, startPoint x: 0, startPoint y: 327, endPoint x: 177, endPoint y: 14, distance: 359.6
click at [177, 14] on nav "08047224946 Select Location × Salon Apple Unisex, Kalyani Nagar Default Panel M…" at bounding box center [332, 13] width 665 height 26
